Goal: Information Seeking & Learning: Learn about a topic

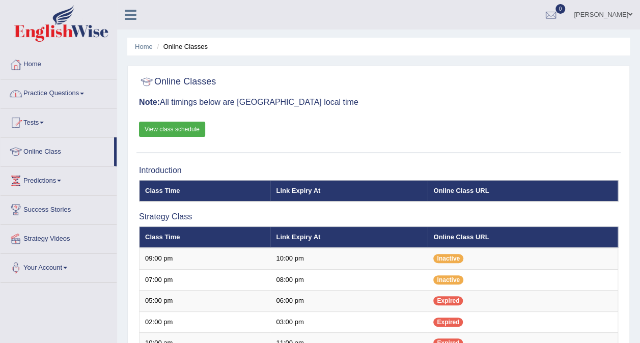
click at [43, 61] on link "Home" at bounding box center [59, 62] width 116 height 25
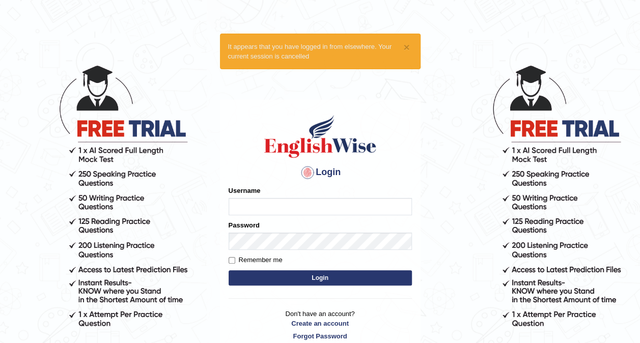
type input "Ypjeslot"
click at [234, 261] on input "Remember me" at bounding box center [231, 260] width 7 height 7
checkbox input "true"
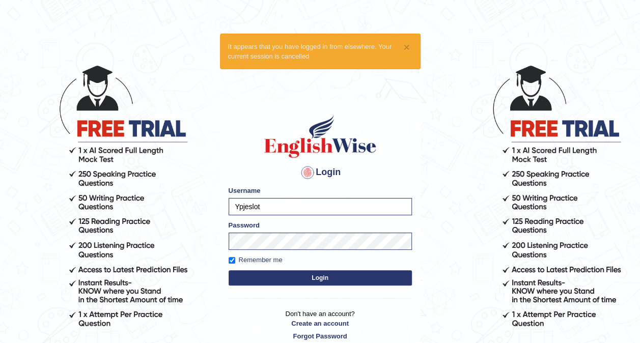
click at [244, 277] on button "Login" at bounding box center [319, 277] width 183 height 15
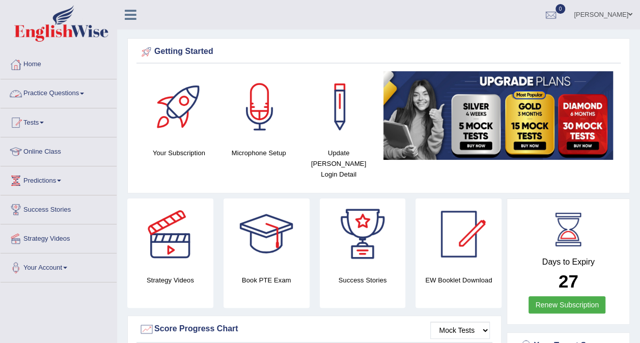
click at [64, 89] on link "Practice Questions" at bounding box center [59, 91] width 116 height 25
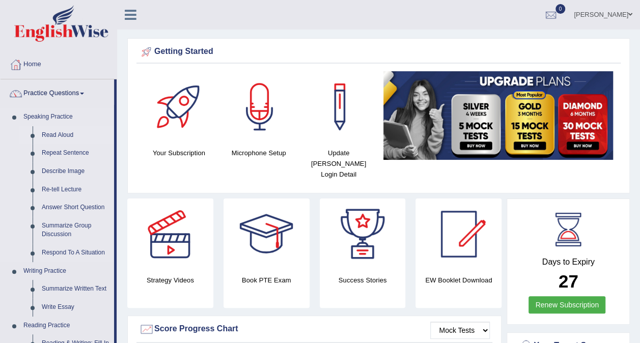
click at [56, 135] on link "Read Aloud" at bounding box center [75, 135] width 77 height 18
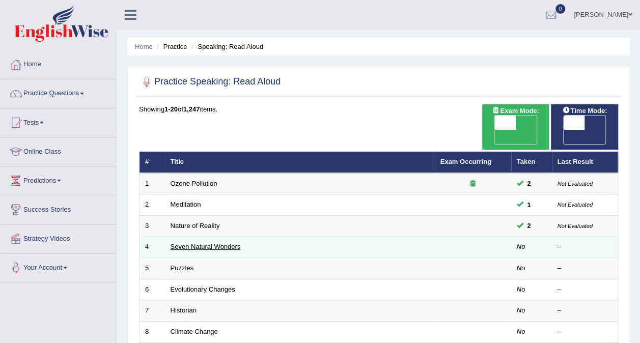
click at [223, 243] on link "Seven Natural Wonders" at bounding box center [205, 247] width 70 height 8
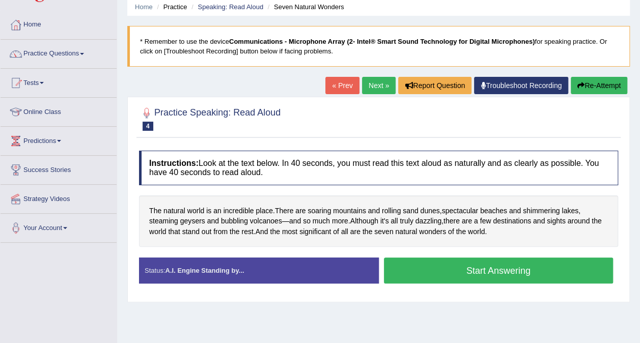
scroll to position [41, 0]
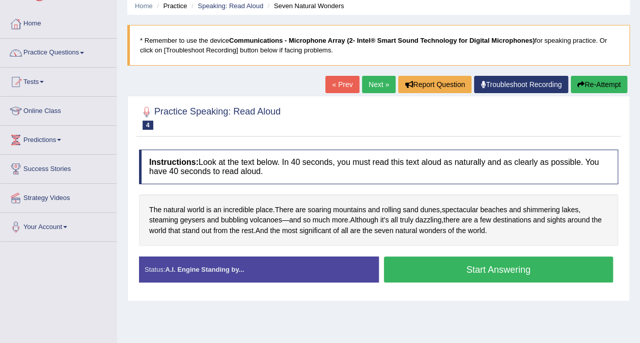
click at [437, 268] on button "Start Answering" at bounding box center [498, 269] width 229 height 26
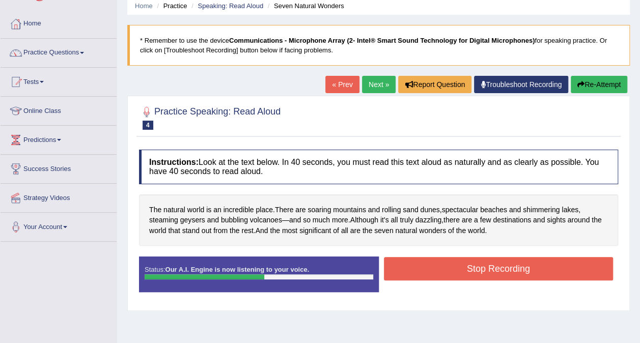
click at [437, 268] on button "Stop Recording" at bounding box center [498, 268] width 229 height 23
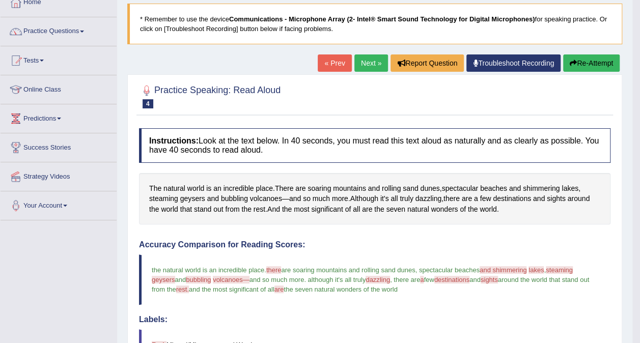
scroll to position [53, 0]
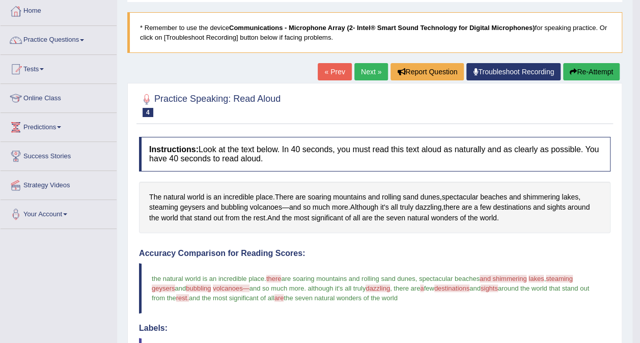
drag, startPoint x: 186, startPoint y: 272, endPoint x: 181, endPoint y: 257, distance: 15.9
click at [363, 69] on link "Next »" at bounding box center [371, 71] width 34 height 17
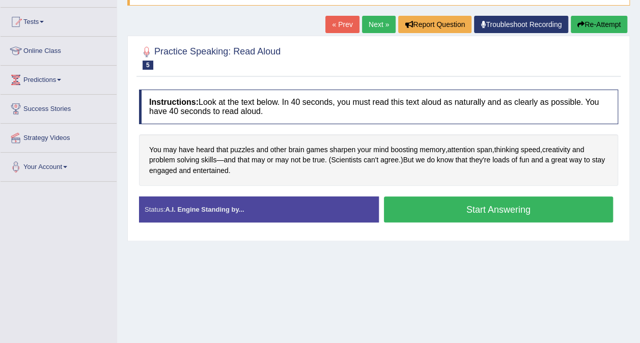
scroll to position [102, 0]
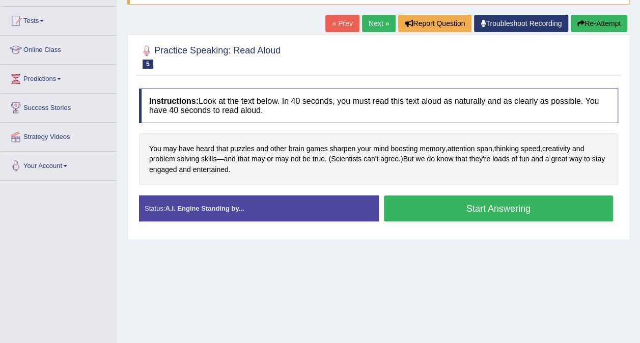
click at [375, 14] on div "Home Practice Speaking: Read Aloud Puzzles * Remember to use the device Communi…" at bounding box center [378, 152] width 523 height 509
click at [375, 22] on link "Next »" at bounding box center [379, 23] width 34 height 17
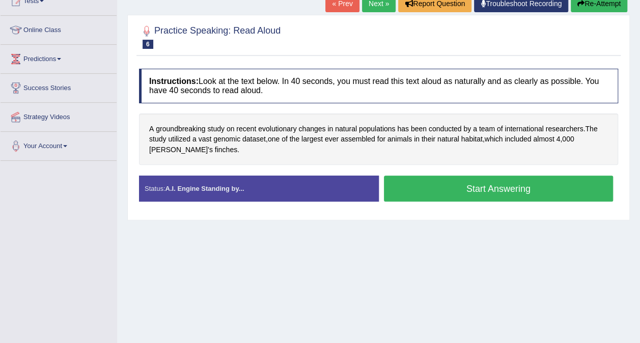
scroll to position [122, 0]
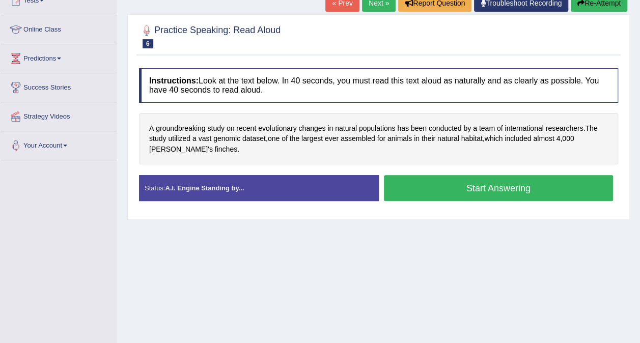
click at [448, 190] on button "Start Answering" at bounding box center [498, 188] width 229 height 26
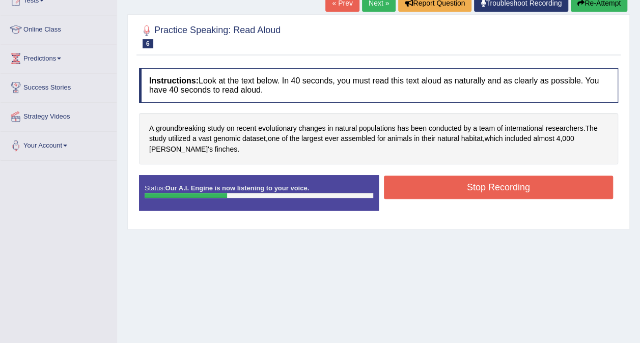
click at [378, 1] on link "Next »" at bounding box center [379, 2] width 34 height 17
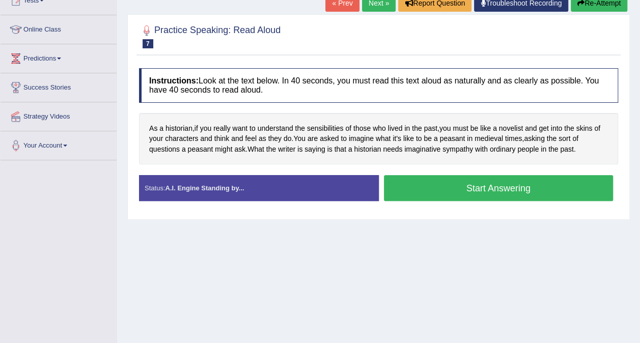
scroll to position [142, 0]
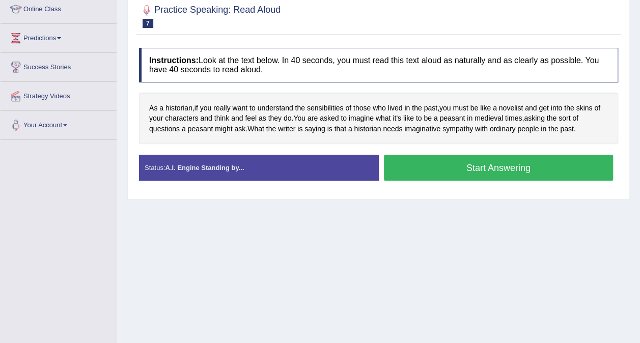
click at [444, 180] on div "Start Answering" at bounding box center [499, 169] width 240 height 28
click at [437, 169] on button "Start Answering" at bounding box center [498, 168] width 229 height 26
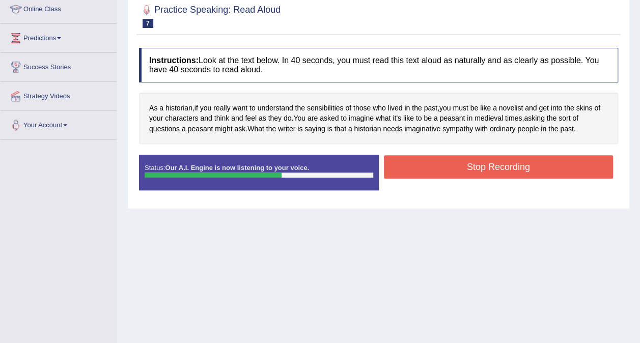
click at [437, 169] on button "Stop Recording" at bounding box center [498, 166] width 229 height 23
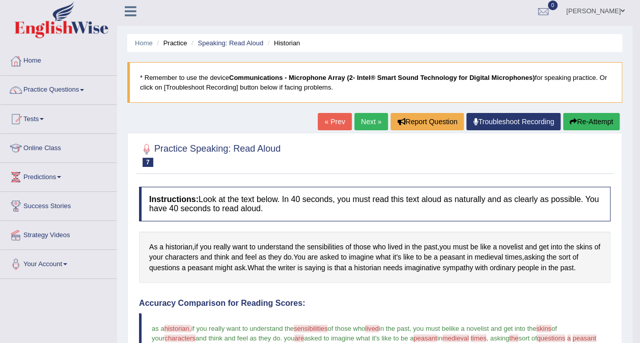
scroll to position [0, 0]
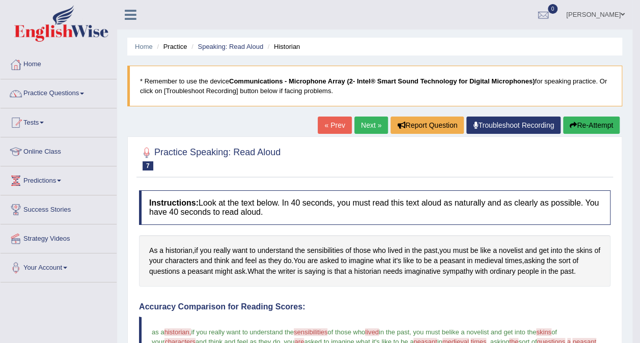
click at [371, 123] on link "Next »" at bounding box center [371, 125] width 34 height 17
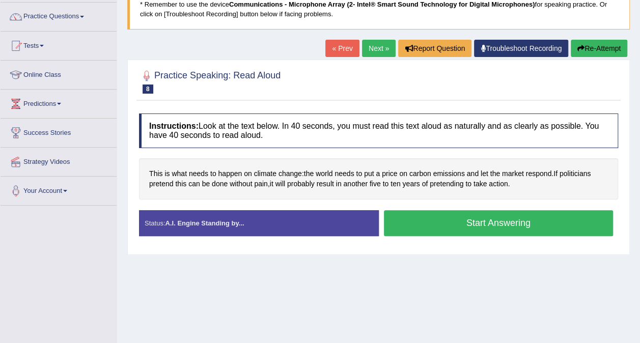
scroll to position [102, 0]
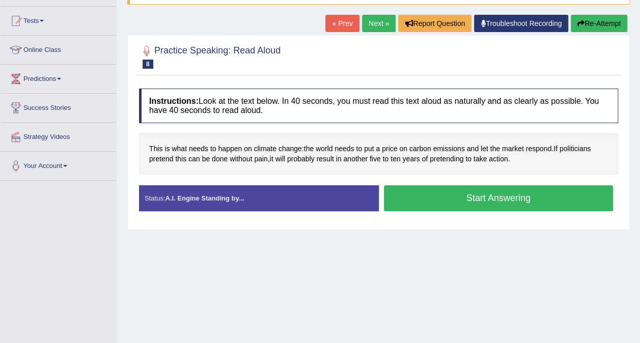
click at [448, 199] on button "Start Answering" at bounding box center [498, 198] width 229 height 26
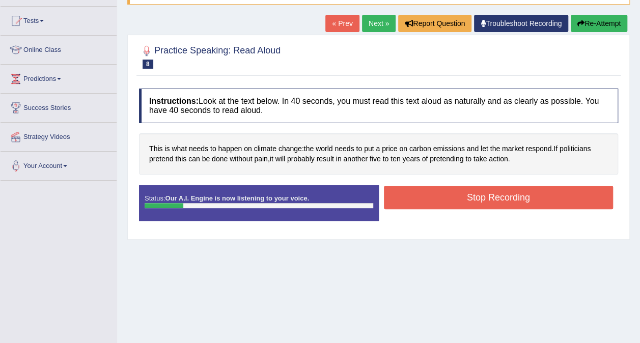
click at [584, 23] on button "Re-Attempt" at bounding box center [598, 23] width 56 height 17
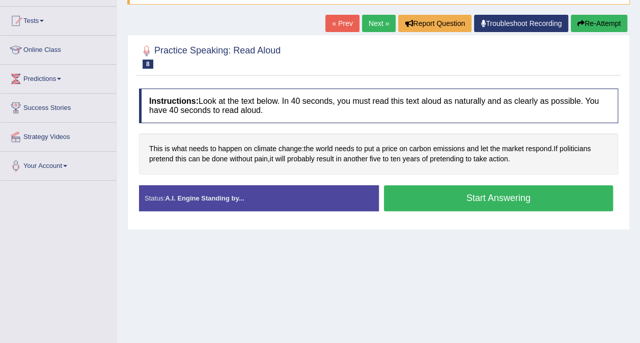
click at [449, 193] on button "Start Answering" at bounding box center [498, 198] width 229 height 26
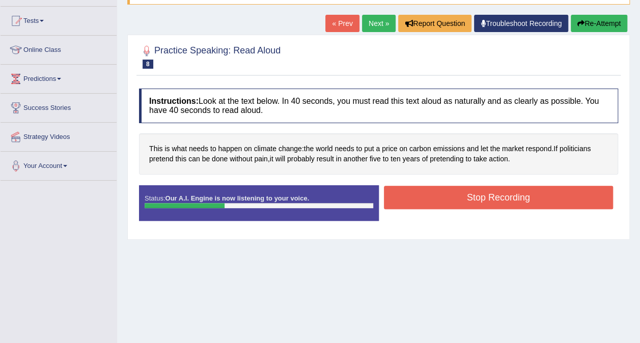
click at [449, 193] on button "Stop Recording" at bounding box center [498, 197] width 229 height 23
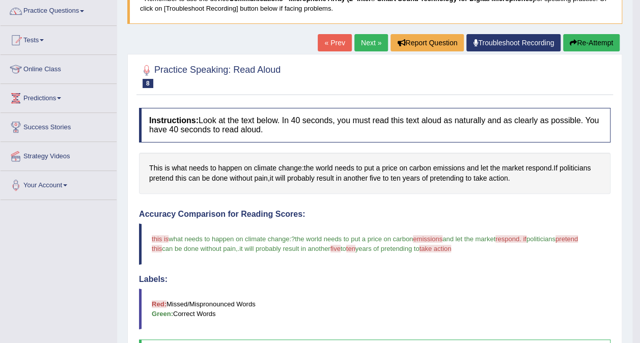
scroll to position [74, 0]
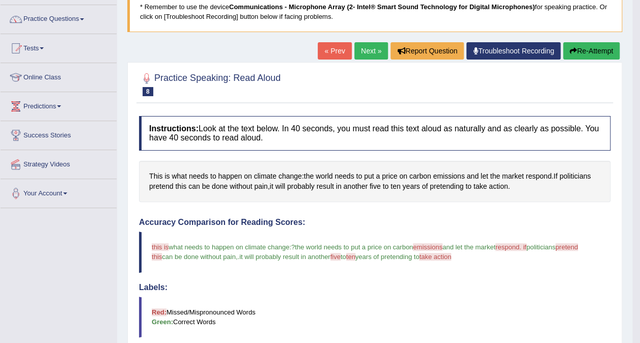
click at [370, 49] on link "Next »" at bounding box center [371, 50] width 34 height 17
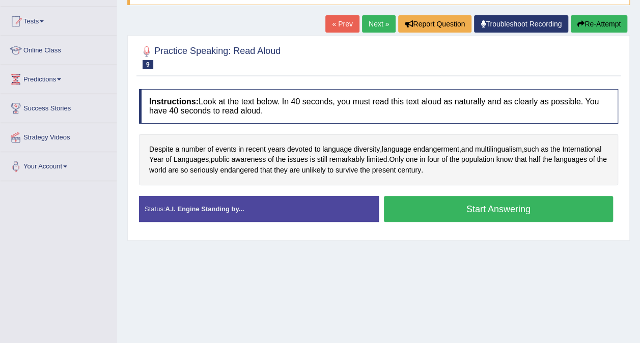
scroll to position [102, 0]
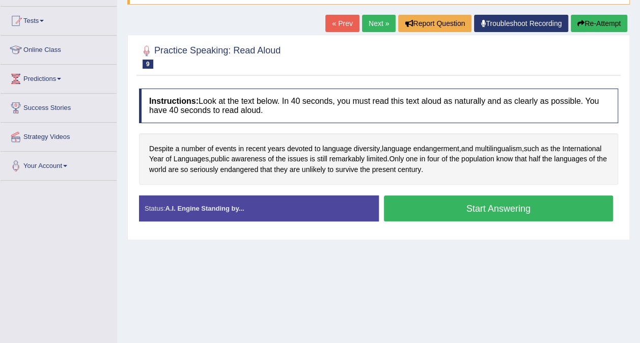
click at [337, 26] on link "« Prev" at bounding box center [342, 23] width 34 height 17
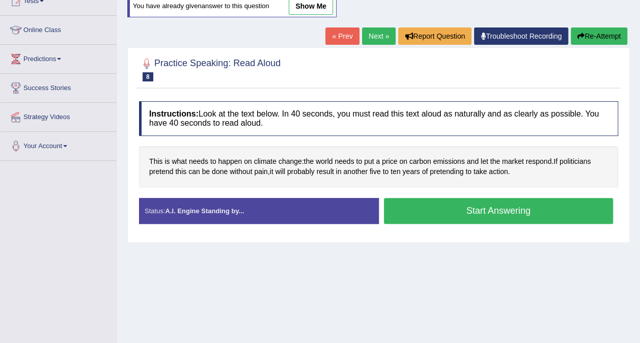
scroll to position [122, 0]
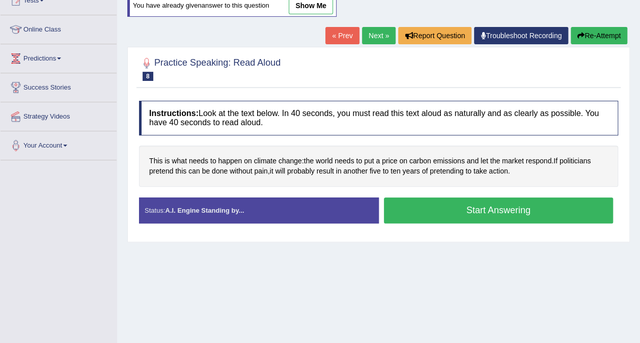
click at [456, 207] on button "Start Answering" at bounding box center [498, 210] width 229 height 26
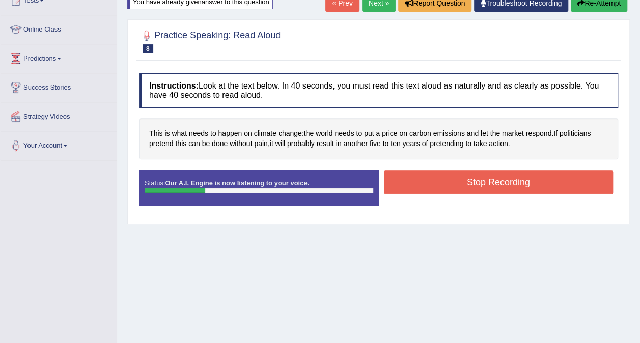
click at [583, 5] on button "Re-Attempt" at bounding box center [598, 2] width 56 height 17
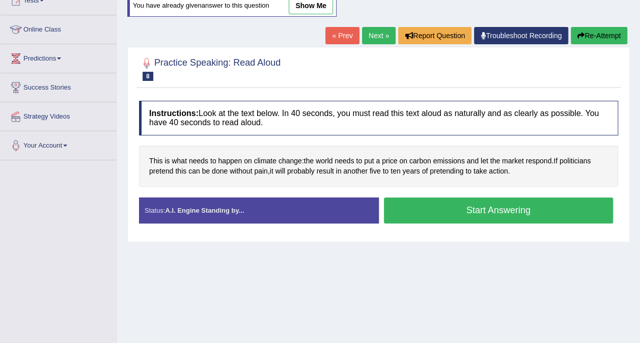
click at [448, 210] on button "Start Answering" at bounding box center [498, 210] width 229 height 26
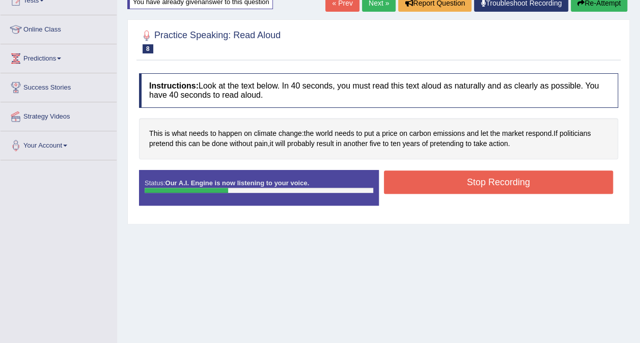
click at [460, 186] on button "Stop Recording" at bounding box center [498, 181] width 229 height 23
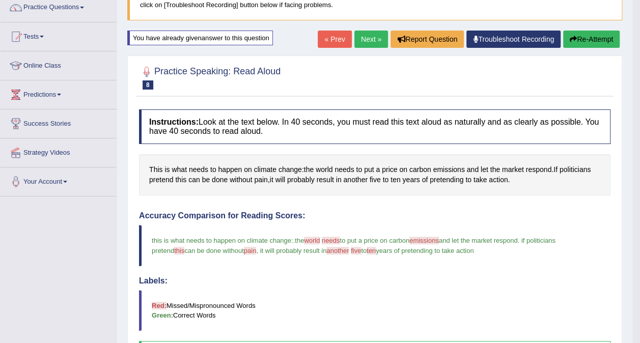
scroll to position [41, 0]
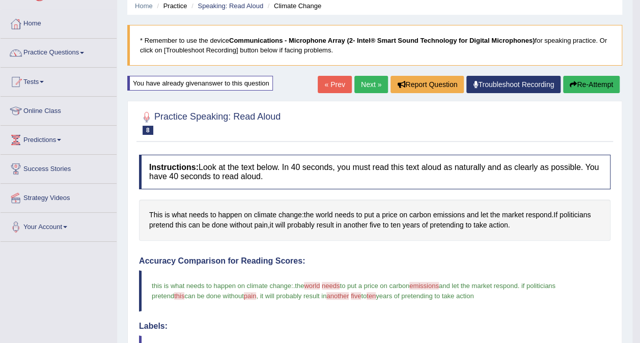
click at [377, 79] on link "Next »" at bounding box center [371, 84] width 34 height 17
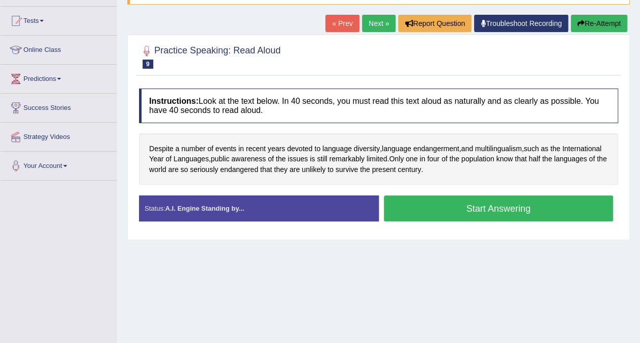
click at [435, 210] on button "Start Answering" at bounding box center [498, 208] width 229 height 26
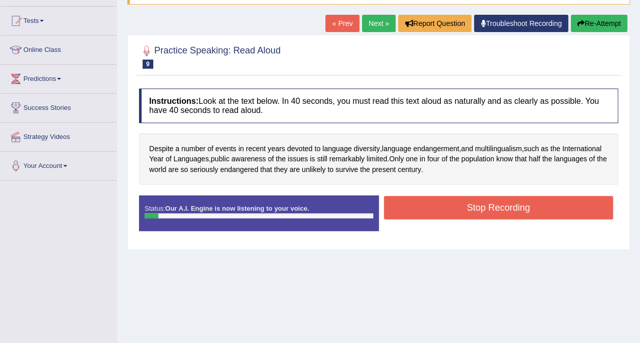
click at [435, 210] on button "Stop Recording" at bounding box center [498, 207] width 229 height 23
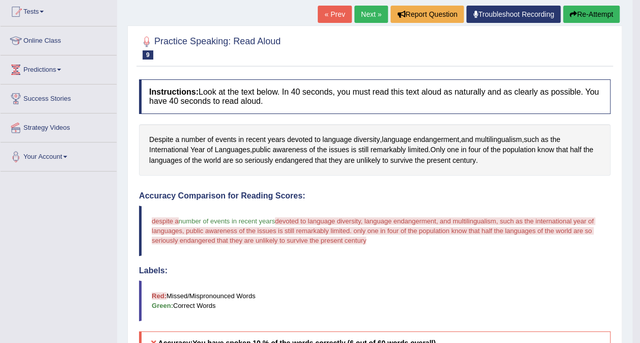
scroll to position [94, 0]
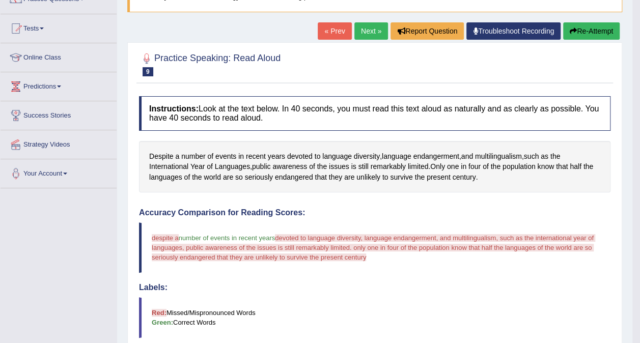
click at [575, 26] on button "Re-Attempt" at bounding box center [591, 30] width 56 height 17
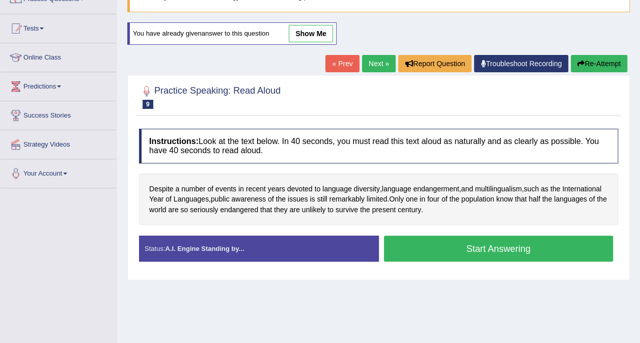
click at [470, 247] on button "Start Answering" at bounding box center [498, 249] width 229 height 26
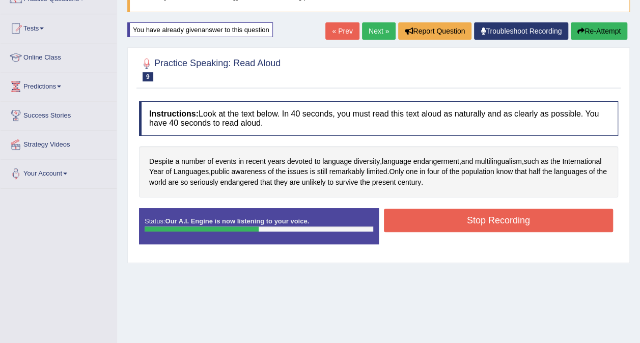
click at [461, 217] on button "Stop Recording" at bounding box center [498, 220] width 229 height 23
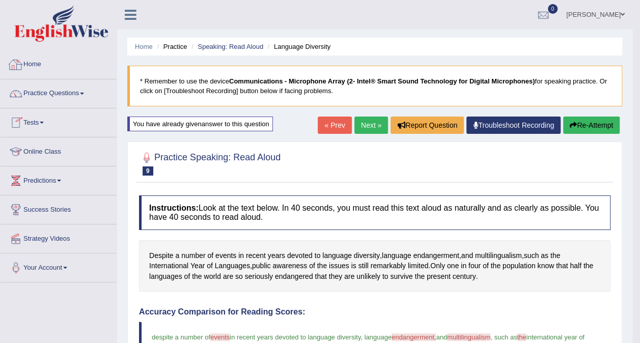
click at [43, 74] on link "Home" at bounding box center [59, 62] width 116 height 25
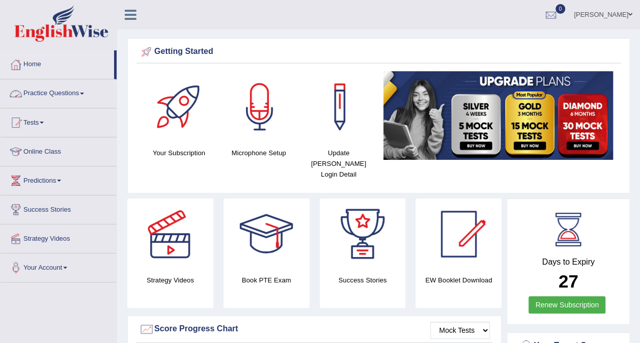
click at [68, 90] on link "Practice Questions" at bounding box center [59, 91] width 116 height 25
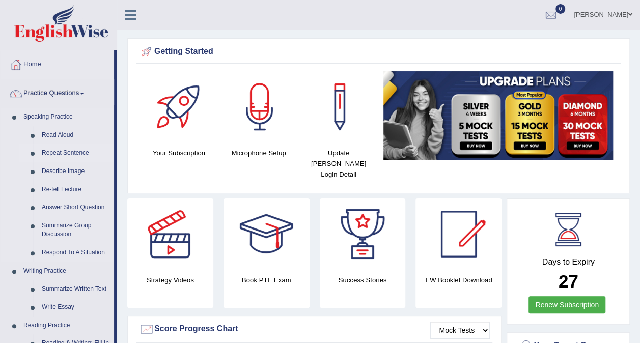
click at [51, 154] on link "Repeat Sentence" at bounding box center [75, 153] width 77 height 18
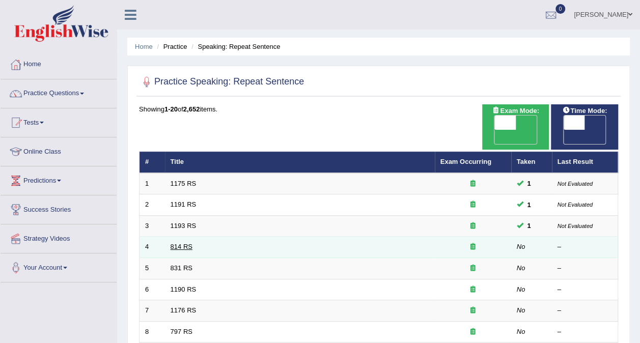
click at [188, 243] on link "814 RS" at bounding box center [181, 247] width 22 height 8
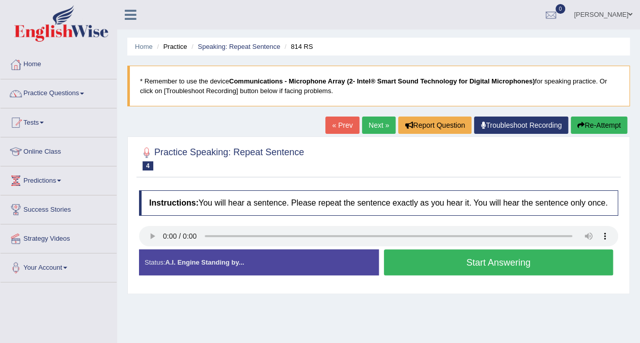
click at [481, 263] on button "Start Answering" at bounding box center [498, 262] width 229 height 26
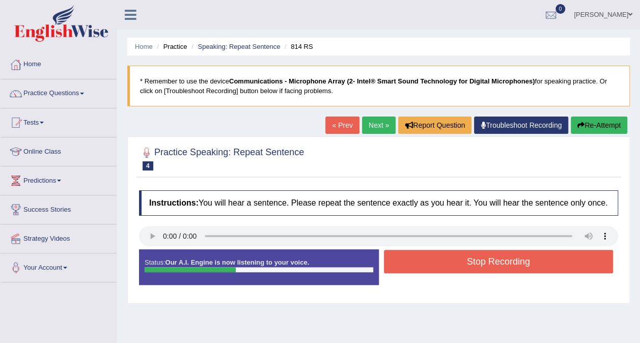
click at [481, 263] on button "Stop Recording" at bounding box center [498, 261] width 229 height 23
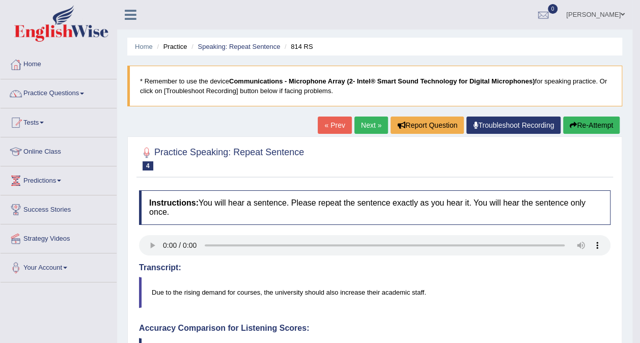
click at [376, 124] on link "Next »" at bounding box center [371, 125] width 34 height 17
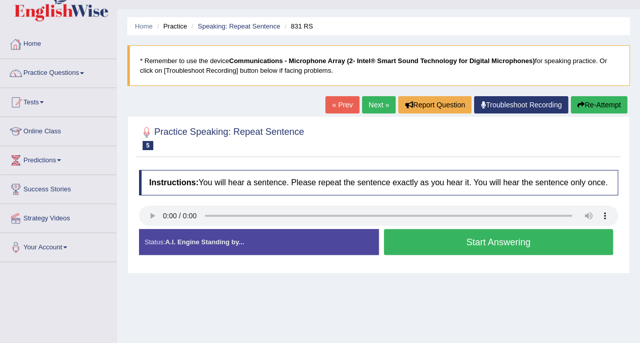
click at [37, 41] on link "Home" at bounding box center [59, 42] width 116 height 25
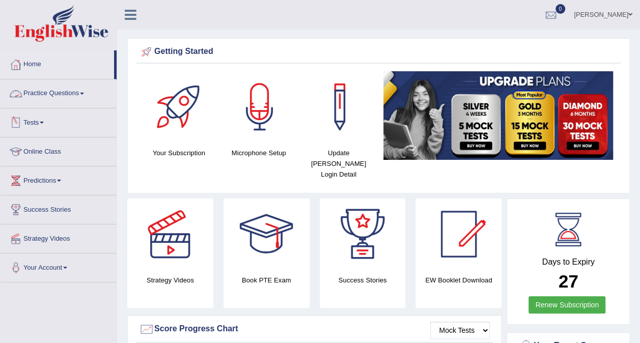
click at [42, 121] on link "Tests" at bounding box center [59, 120] width 116 height 25
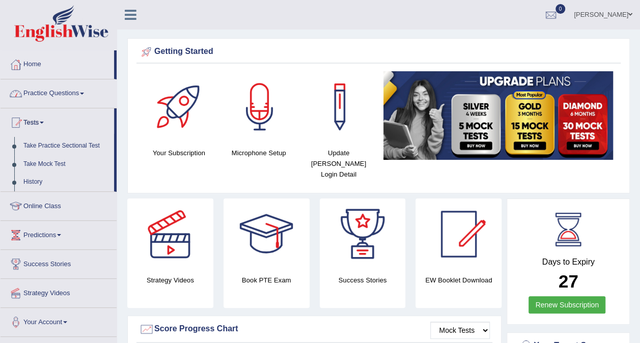
click at [95, 99] on link "Practice Questions" at bounding box center [59, 91] width 116 height 25
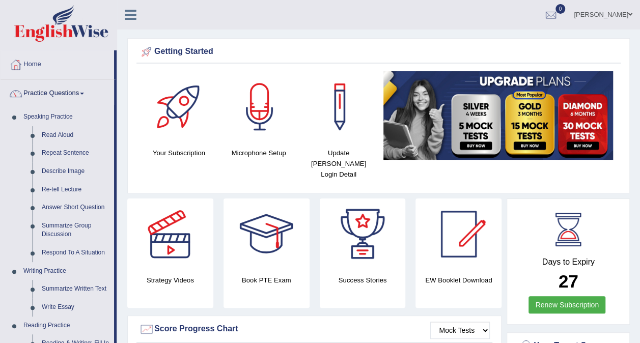
click at [586, 45] on div "Getting Started" at bounding box center [378, 51] width 479 height 15
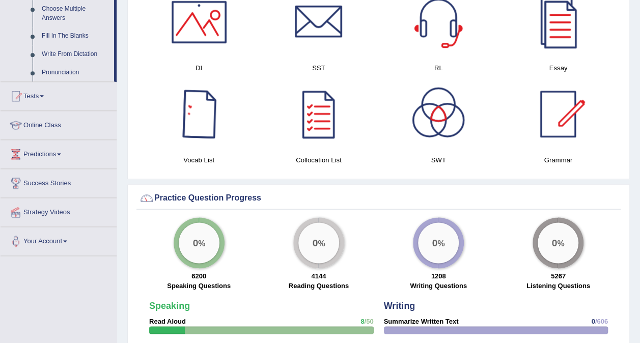
scroll to position [550, 0]
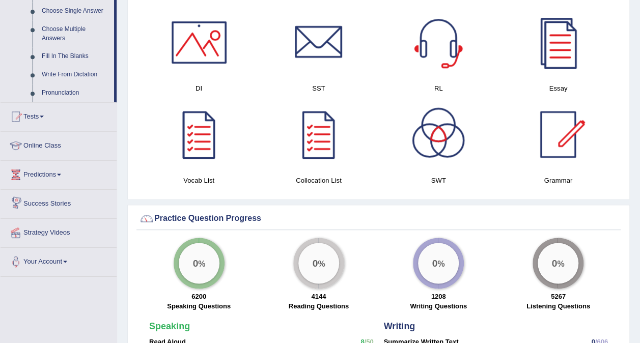
click at [65, 180] on link "Predictions" at bounding box center [59, 172] width 116 height 25
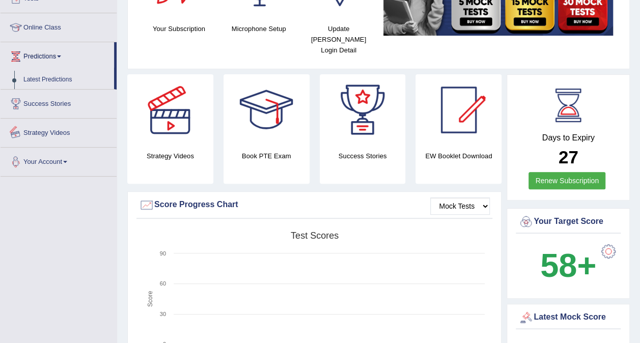
scroll to position [120, 0]
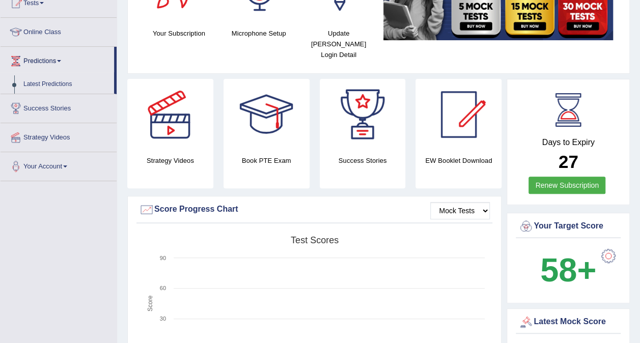
click at [606, 246] on div at bounding box center [608, 256] width 20 height 20
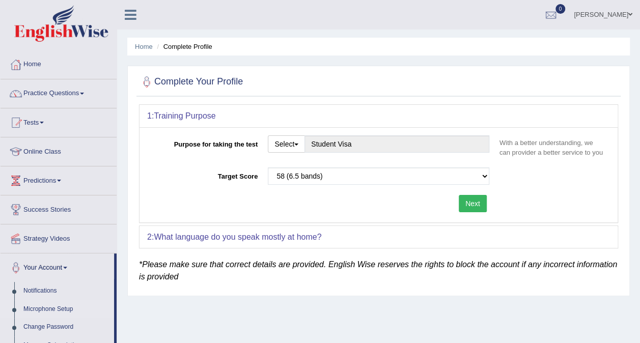
click at [66, 306] on link "Microphone Setup" at bounding box center [66, 309] width 95 height 18
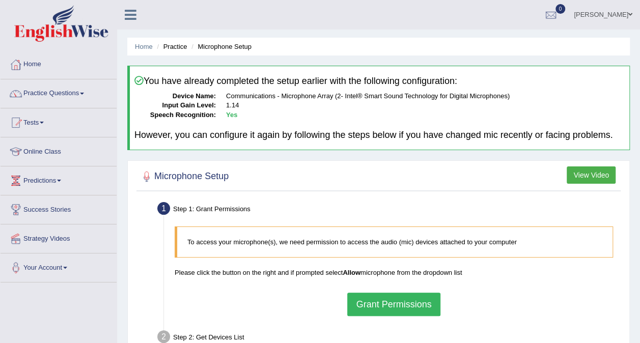
click at [401, 303] on button "Grant Permissions" at bounding box center [393, 304] width 93 height 23
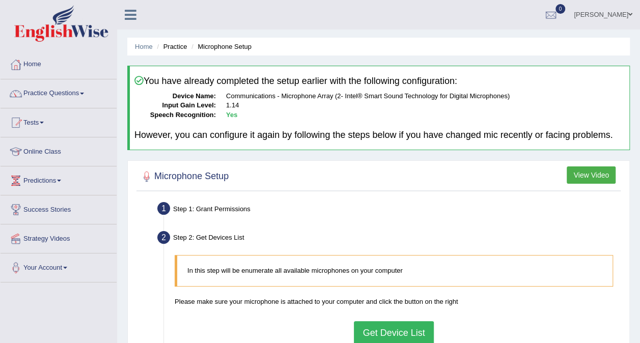
click at [382, 342] on html "Toggle navigation Home Practice Questions Speaking Practice Read Aloud Repeat S…" at bounding box center [320, 171] width 640 height 343
click at [382, 341] on button "Get Device List" at bounding box center [393, 332] width 79 height 23
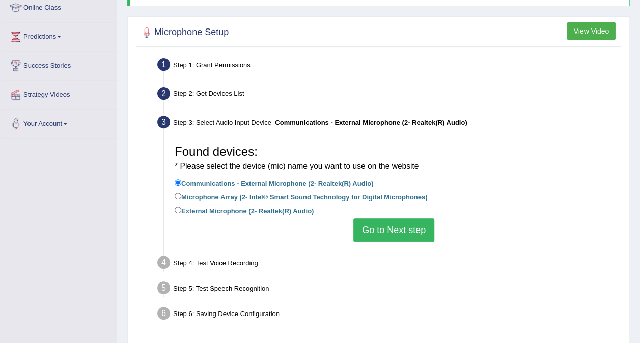
scroll to position [191, 0]
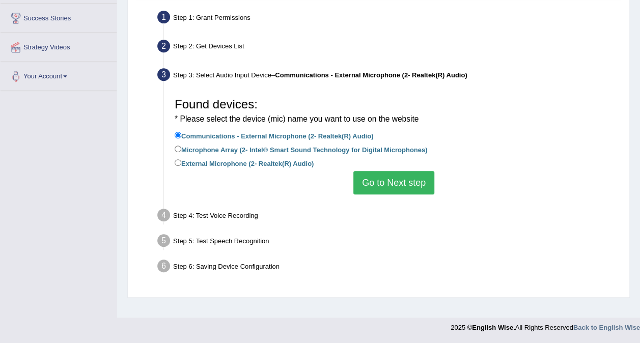
click at [375, 182] on button "Go to Next step" at bounding box center [393, 182] width 81 height 23
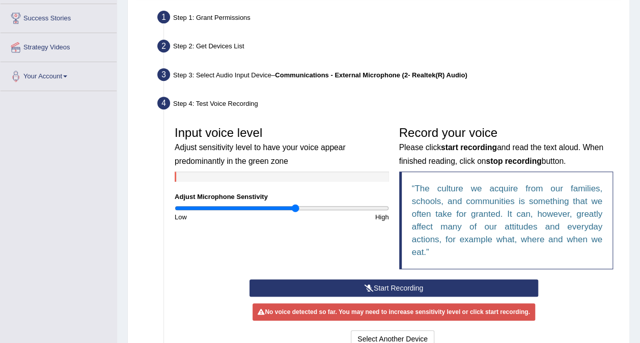
click at [386, 292] on button "Start Recording" at bounding box center [393, 287] width 288 height 17
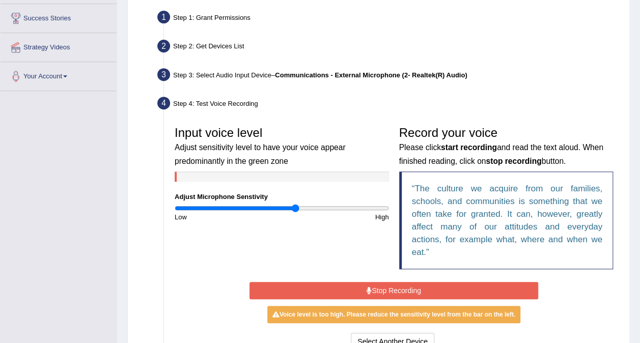
click at [386, 292] on button "Stop Recording" at bounding box center [393, 290] width 288 height 17
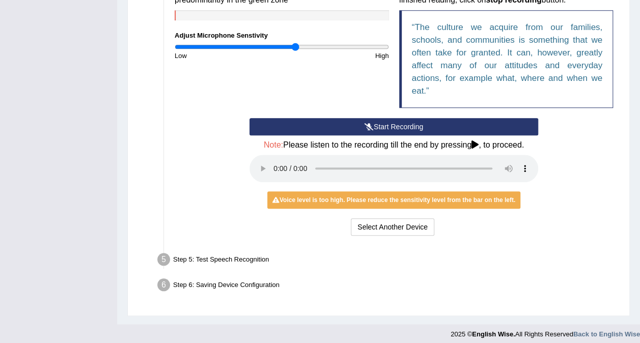
scroll to position [354, 0]
